Goal: Task Accomplishment & Management: Manage account settings

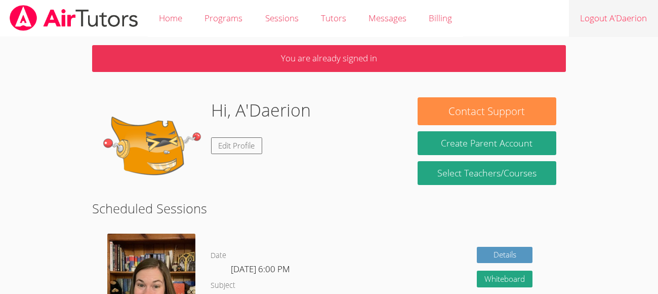
click at [611, 22] on link "Logout A'Daerion" at bounding box center [613, 18] width 89 height 37
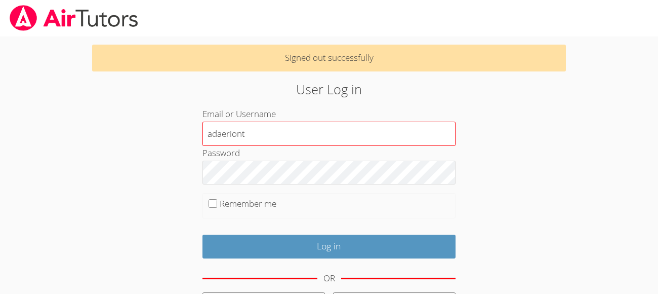
click at [237, 133] on input "adaeriont" at bounding box center [328, 133] width 253 height 24
click at [246, 136] on input "adaeriont" at bounding box center [328, 133] width 253 height 24
type input "a"
type input "aarict"
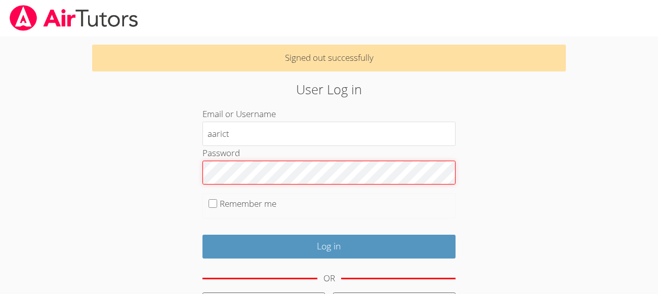
click at [202, 234] on input "Log in" at bounding box center [328, 246] width 253 height 24
